Goal: Transaction & Acquisition: Purchase product/service

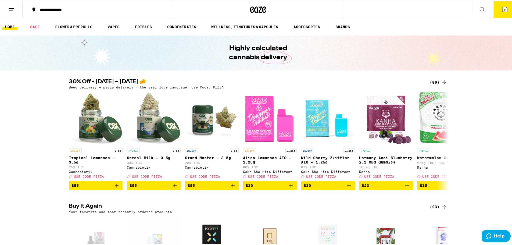
click at [13, 9] on icon at bounding box center [11, 8] width 6 height 6
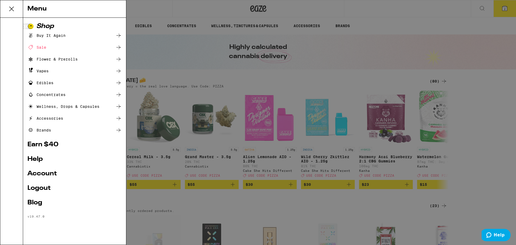
click at [59, 36] on div "Buy It Again" at bounding box center [46, 35] width 38 height 6
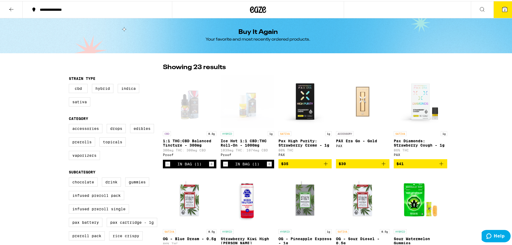
click at [479, 6] on icon at bounding box center [482, 8] width 6 height 6
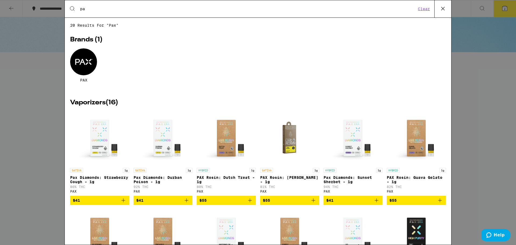
type input "p"
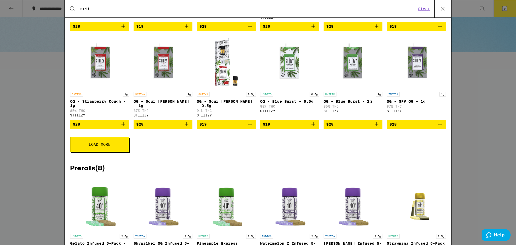
scroll to position [188, 0]
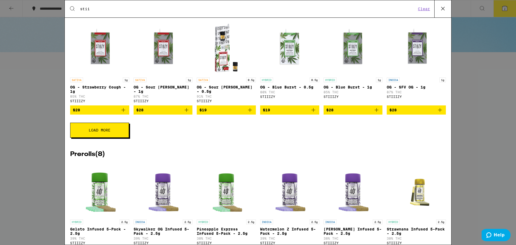
type input "stii"
click at [104, 138] on button "Load More" at bounding box center [99, 130] width 59 height 15
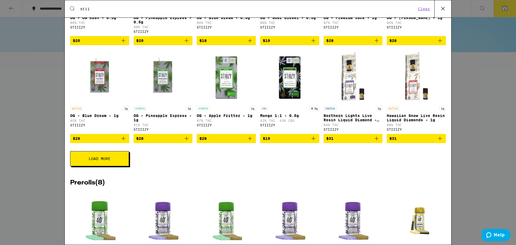
scroll to position [350, 0]
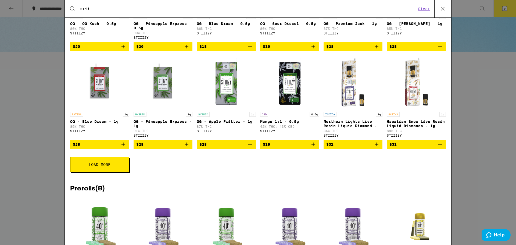
click at [113, 172] on button "Load More" at bounding box center [99, 164] width 59 height 15
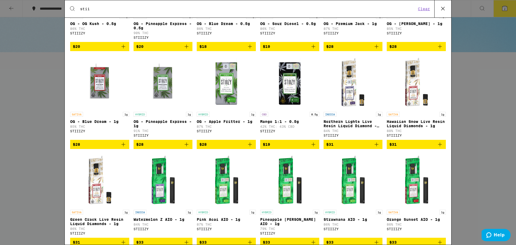
click at [123, 148] on icon "Add to bag" at bounding box center [123, 144] width 6 height 6
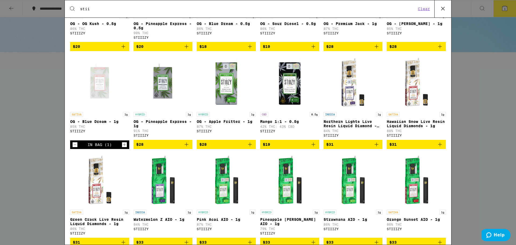
click at [185, 148] on icon "Add to bag" at bounding box center [186, 144] width 6 height 6
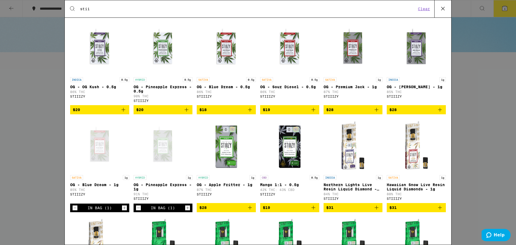
scroll to position [296, 0]
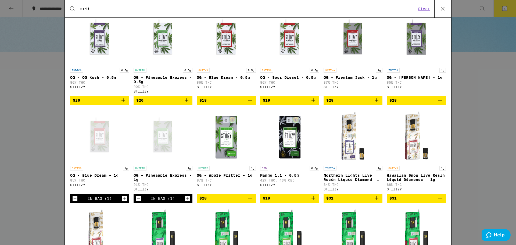
click at [374, 104] on icon "Add to bag" at bounding box center [377, 100] width 6 height 6
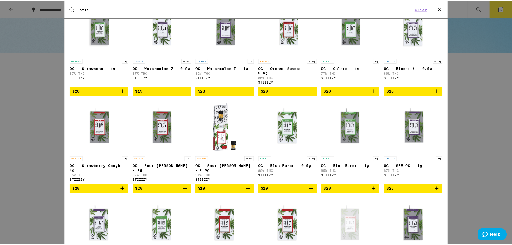
scroll to position [0, 0]
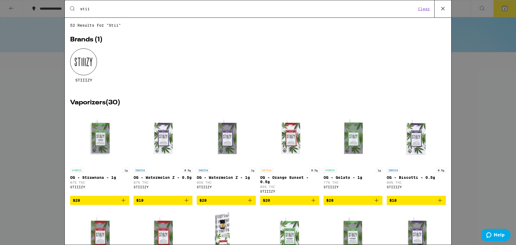
drag, startPoint x: 444, startPoint y: 8, endPoint x: 473, endPoint y: 6, distance: 29.4
click at [444, 8] on icon at bounding box center [443, 9] width 8 height 8
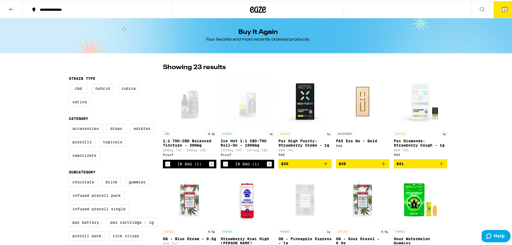
click at [502, 6] on icon at bounding box center [505, 8] width 6 height 6
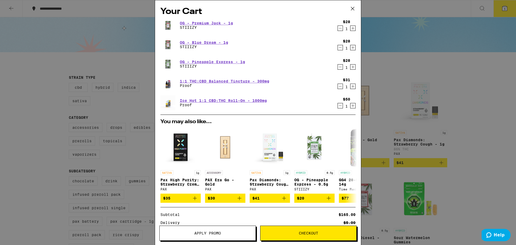
click at [338, 85] on icon "Decrement" at bounding box center [340, 86] width 5 height 6
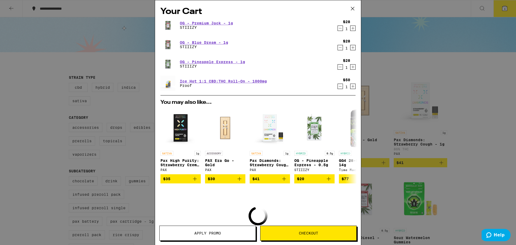
click at [338, 87] on icon "Decrement" at bounding box center [340, 86] width 5 height 6
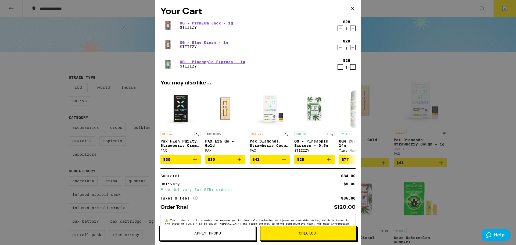
click at [338, 67] on icon "Decrement" at bounding box center [340, 67] width 5 height 6
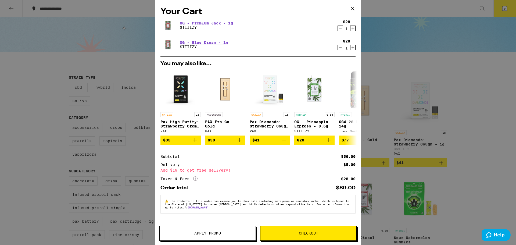
click at [300, 233] on span "Checkout" at bounding box center [308, 233] width 19 height 4
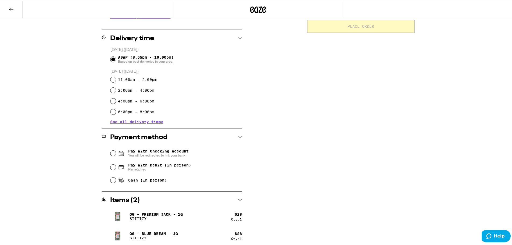
scroll to position [123, 0]
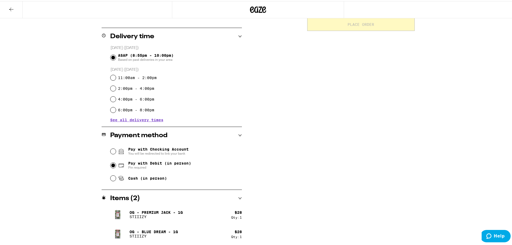
drag, startPoint x: 112, startPoint y: 166, endPoint x: 117, endPoint y: 166, distance: 4.8
click at [112, 166] on input "Pay with Debit (in person) Pin required" at bounding box center [113, 164] width 5 height 5
radio input "true"
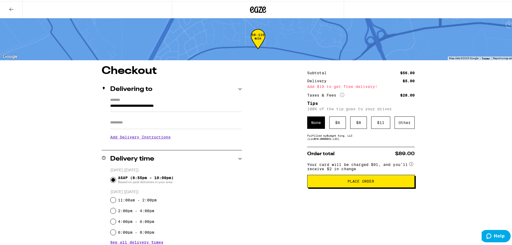
scroll to position [0, 0]
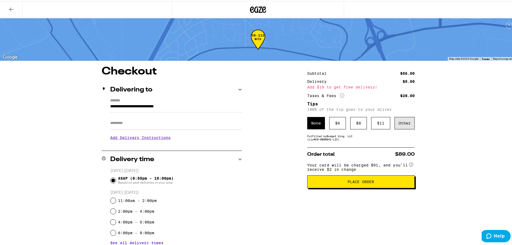
click at [402, 121] on div "Other" at bounding box center [405, 122] width 20 height 12
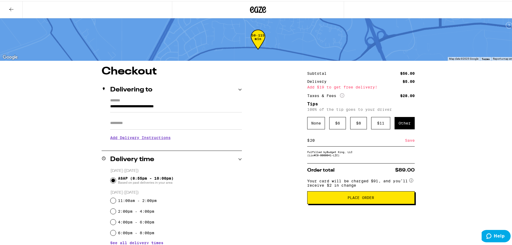
type input "20"
click at [455, 185] on div "**********" at bounding box center [258, 184] width 516 height 368
click at [408, 139] on div "Save" at bounding box center [410, 139] width 10 height 12
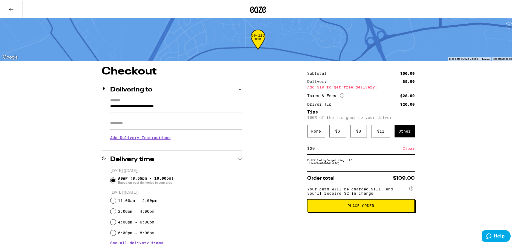
click at [348, 206] on span "Place Order" at bounding box center [361, 205] width 27 height 4
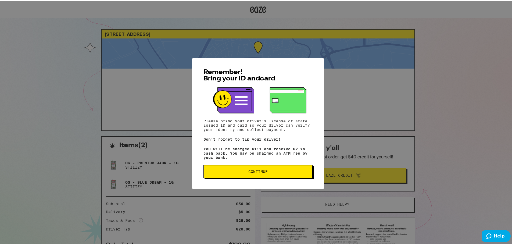
click at [273, 172] on span "Continue" at bounding box center [258, 171] width 100 height 4
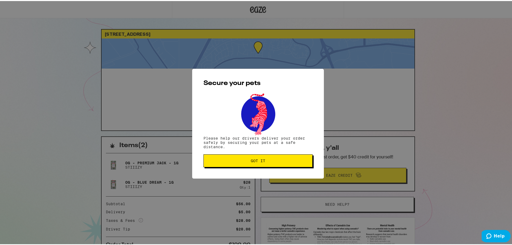
drag, startPoint x: 259, startPoint y: 164, endPoint x: 296, endPoint y: 163, distance: 37.7
click at [258, 164] on button "Got it" at bounding box center [258, 159] width 109 height 13
